Goal: Transaction & Acquisition: Book appointment/travel/reservation

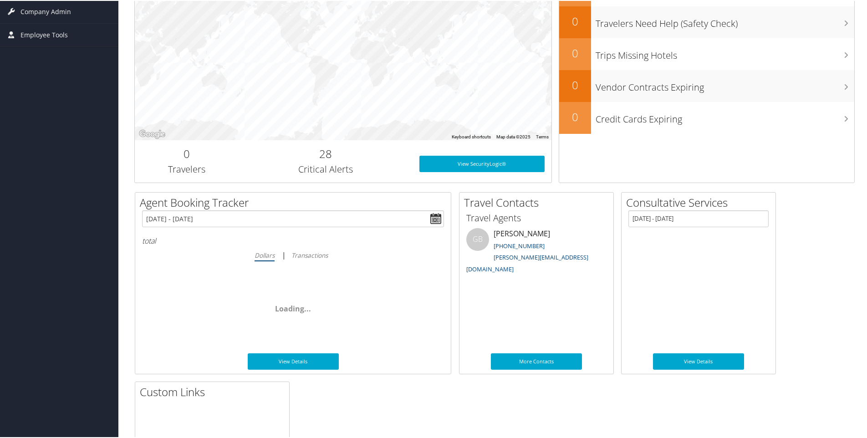
scroll to position [228, 0]
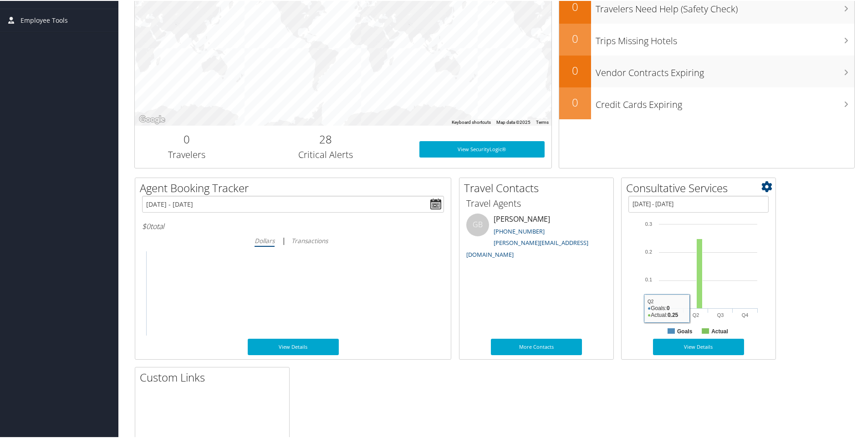
click at [698, 284] on rect at bounding box center [700, 273] width 6 height 70
click at [704, 351] on link "View Details" at bounding box center [698, 346] width 91 height 16
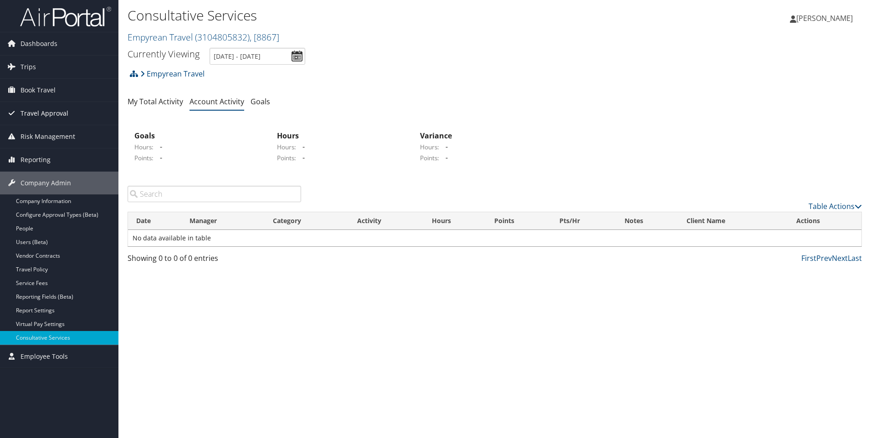
click at [43, 114] on span "Travel Approval" at bounding box center [44, 113] width 48 height 23
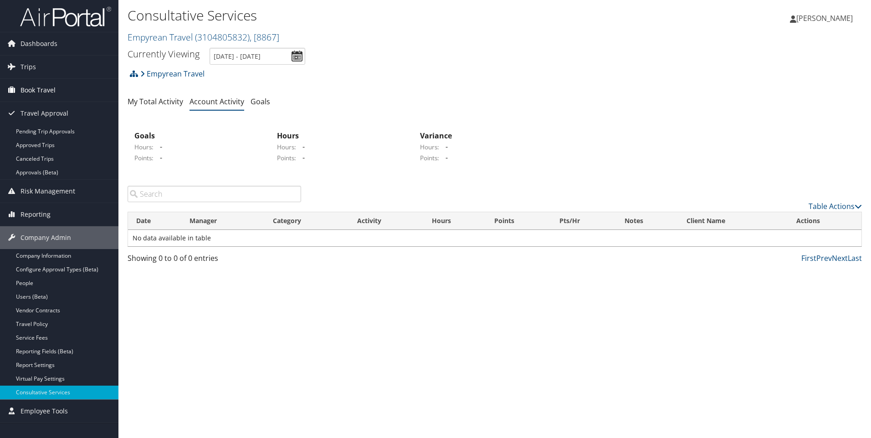
click at [45, 95] on span "Book Travel" at bounding box center [37, 90] width 35 height 23
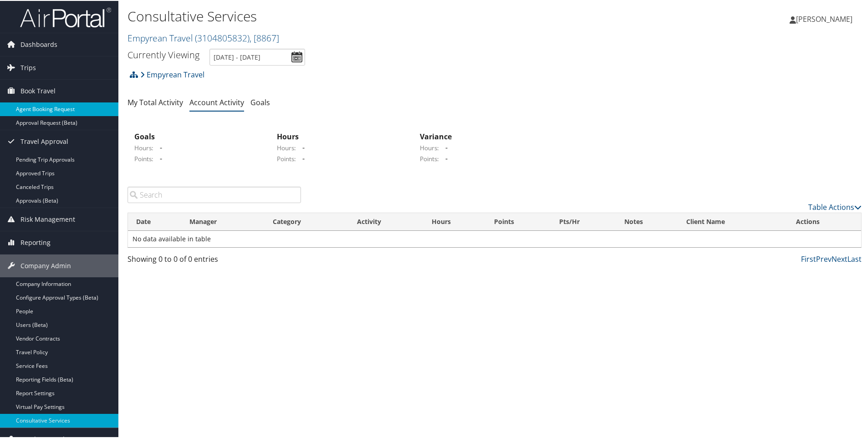
click at [45, 105] on link "Agent Booking Request" at bounding box center [59, 109] width 118 height 14
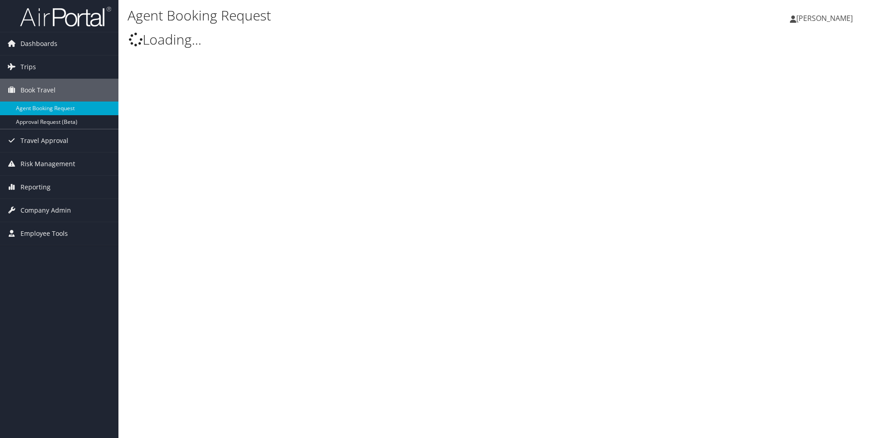
select select "[PERSON_NAME][EMAIL_ADDRESS][DOMAIN_NAME]"
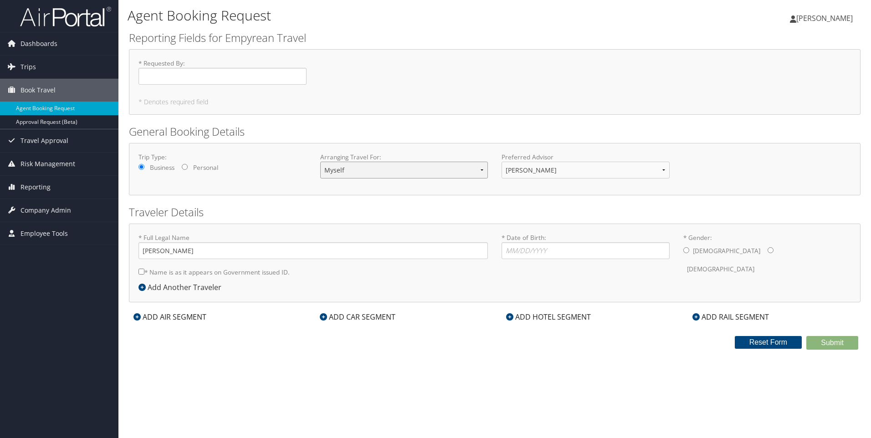
click at [452, 169] on select "Myself Another Traveler Guest Traveler" at bounding box center [404, 170] width 168 height 17
click at [538, 173] on select "[PERSON_NAME]" at bounding box center [585, 170] width 168 height 17
click at [443, 189] on div "Trip Type: Business Personal Arranging Travel For: Myself Another Traveler Gues…" at bounding box center [494, 169] width 731 height 52
click at [30, 124] on link "Approval Request (Beta)" at bounding box center [59, 122] width 118 height 14
